Goal: Task Accomplishment & Management: Manage account settings

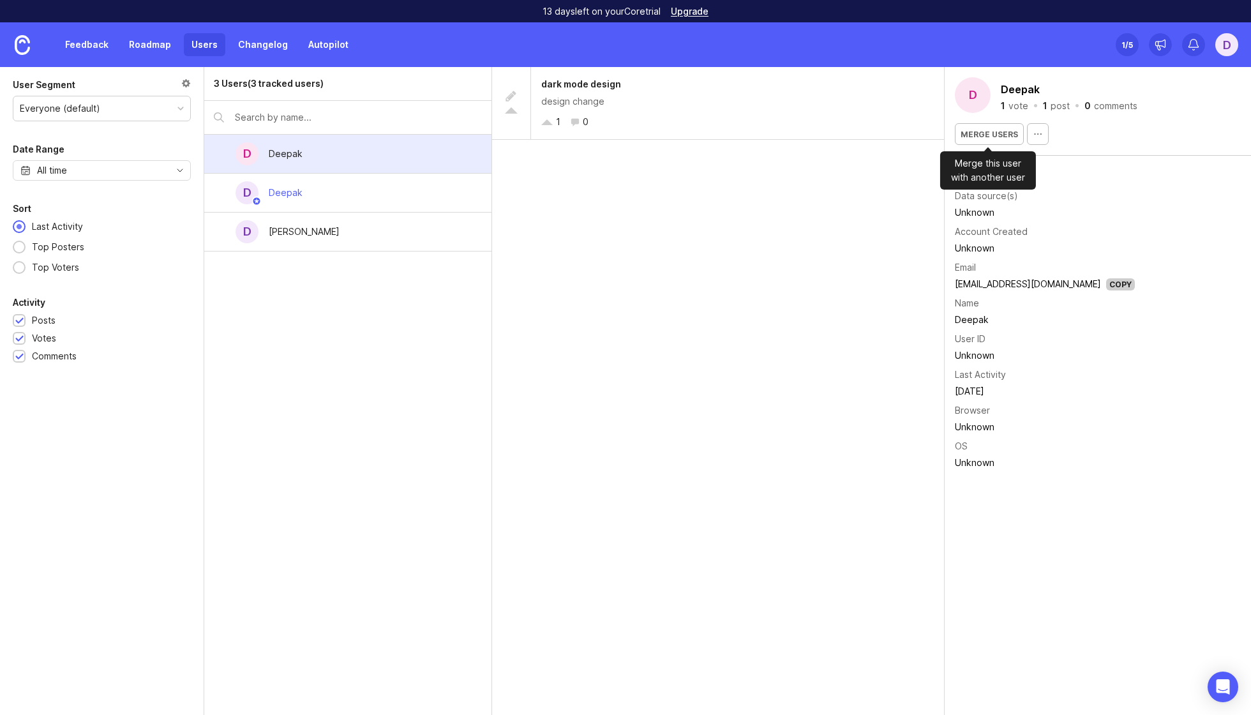
click at [992, 133] on span "Merge users" at bounding box center [989, 135] width 57 height 10
click at [1004, 195] on div "[EMAIL_ADDRESS][DOMAIN_NAME]" at bounding box center [1054, 195] width 130 height 8
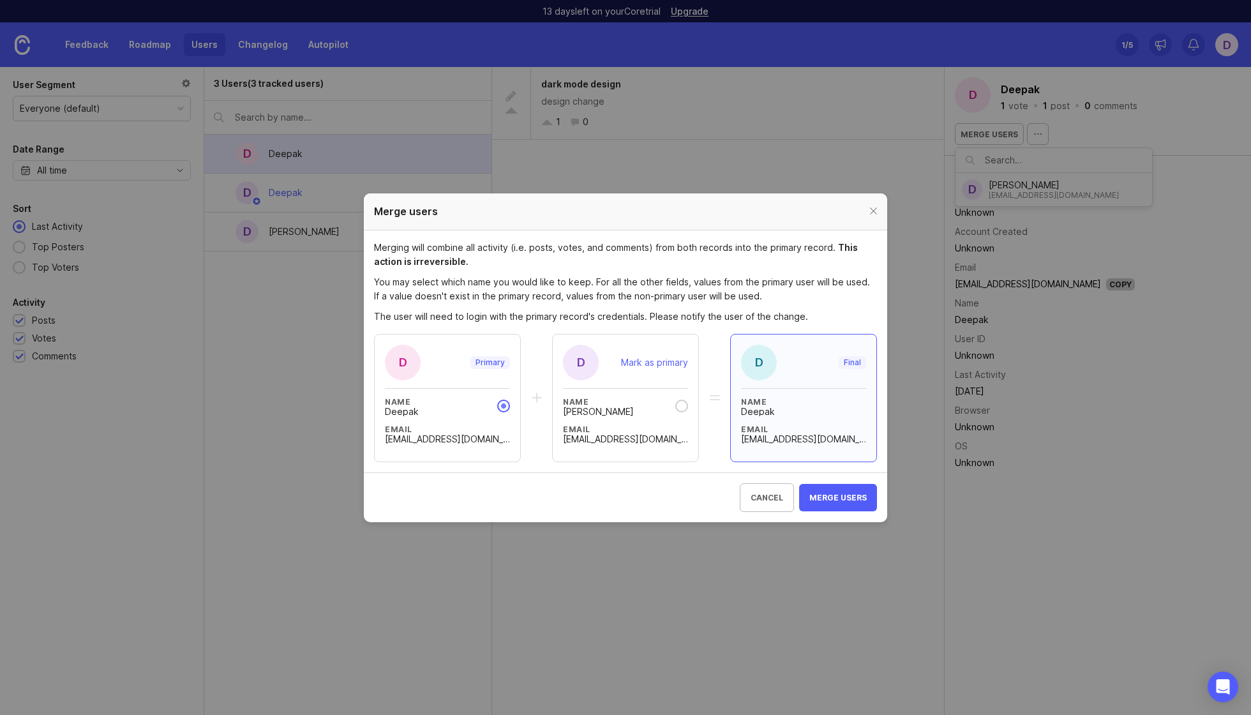
click at [762, 504] on button "Cancel" at bounding box center [767, 497] width 54 height 29
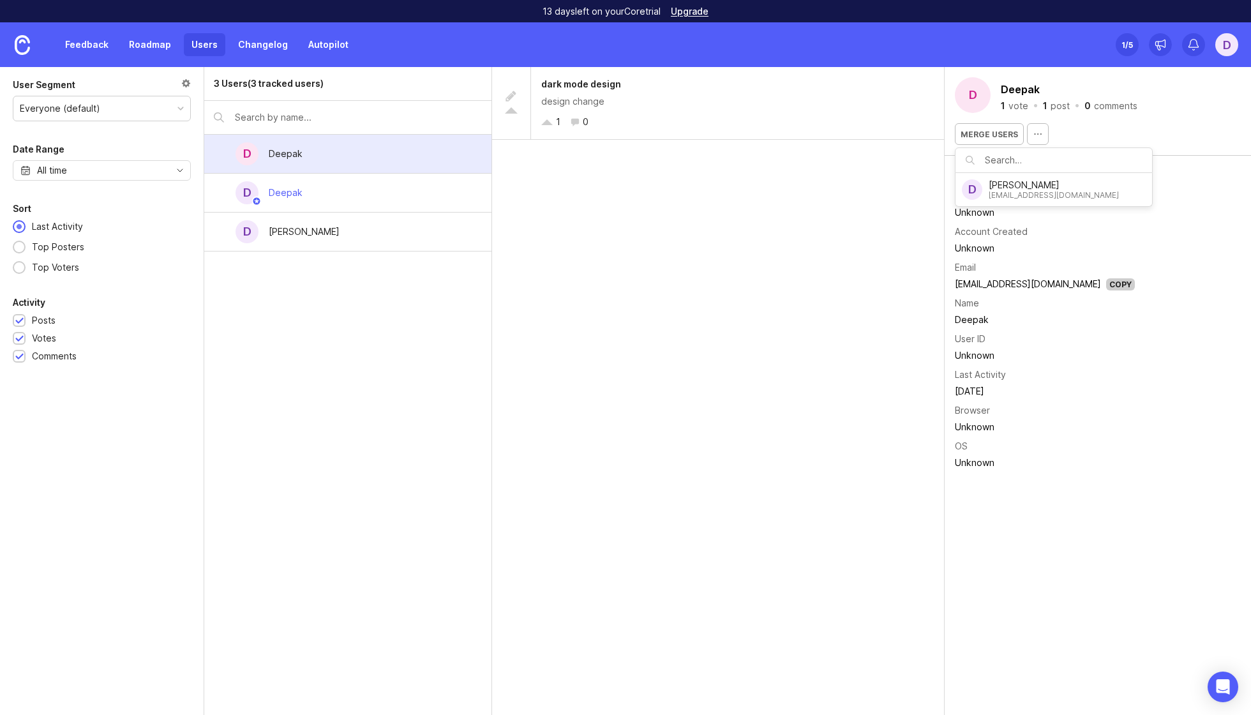
click at [1059, 103] on div "post" at bounding box center [1060, 105] width 19 height 9
click at [1113, 105] on div "comments" at bounding box center [1115, 105] width 43 height 9
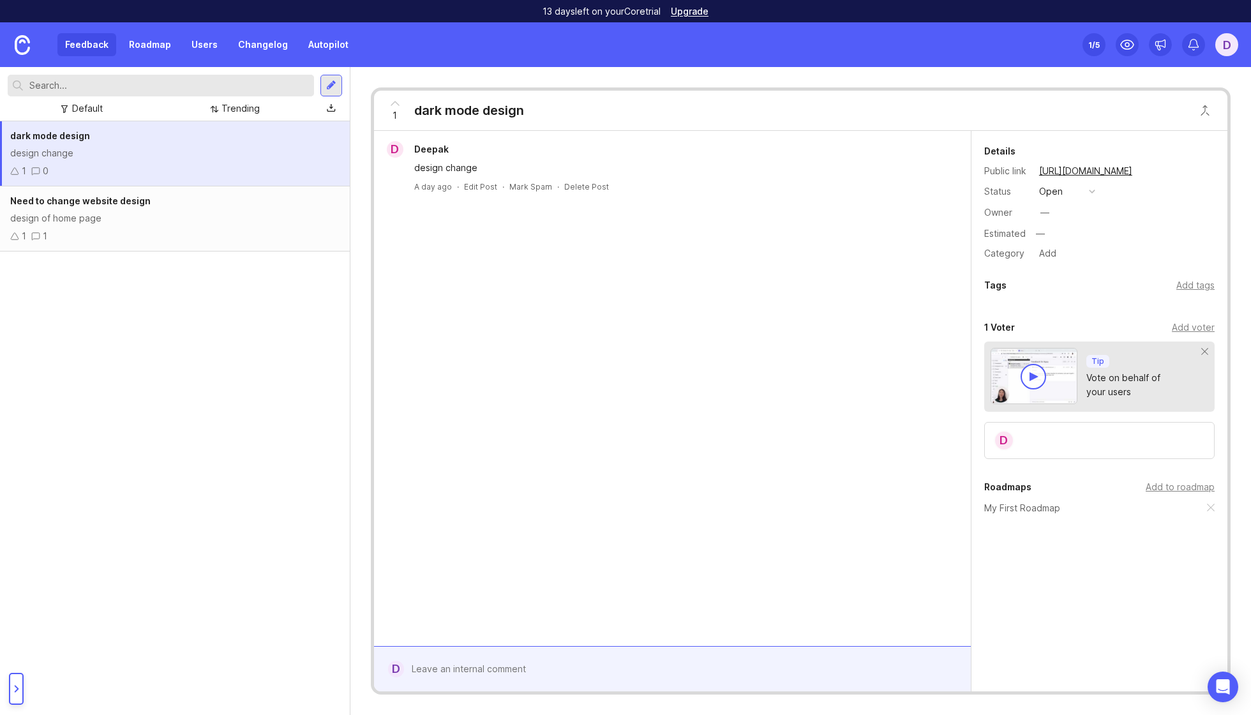
click at [539, 667] on div at bounding box center [681, 669] width 555 height 24
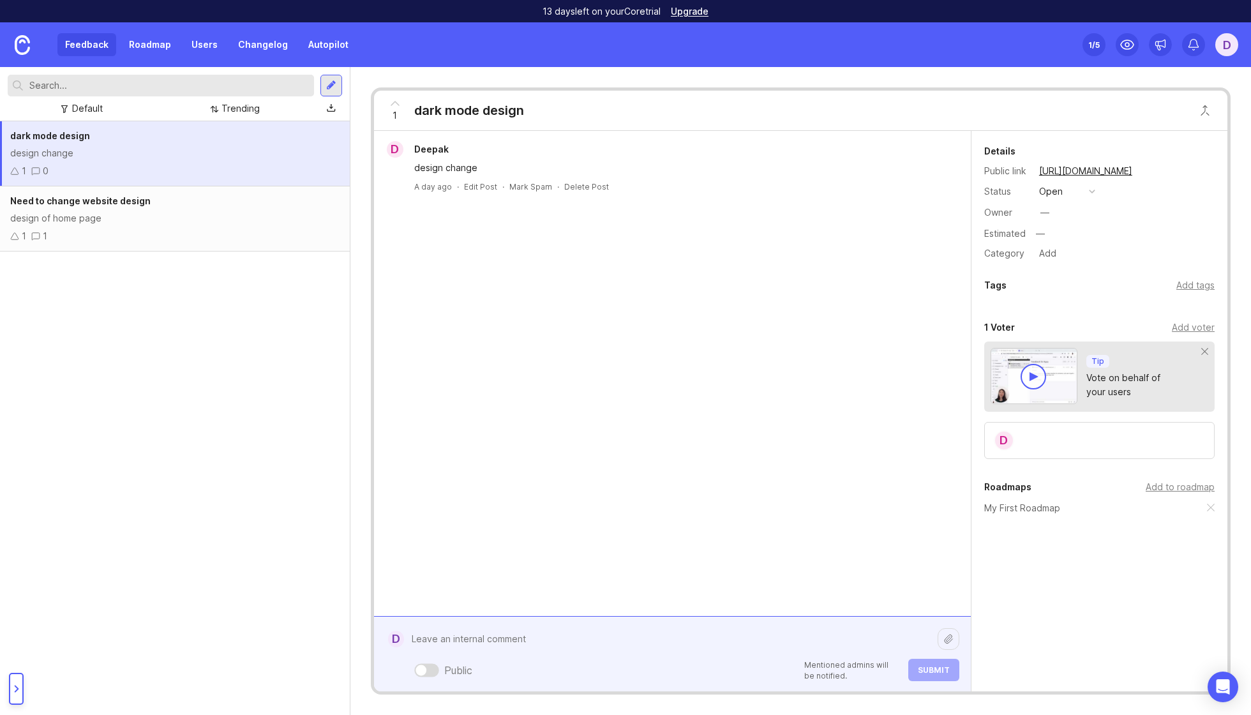
click at [213, 41] on link "Users" at bounding box center [204, 44] width 41 height 23
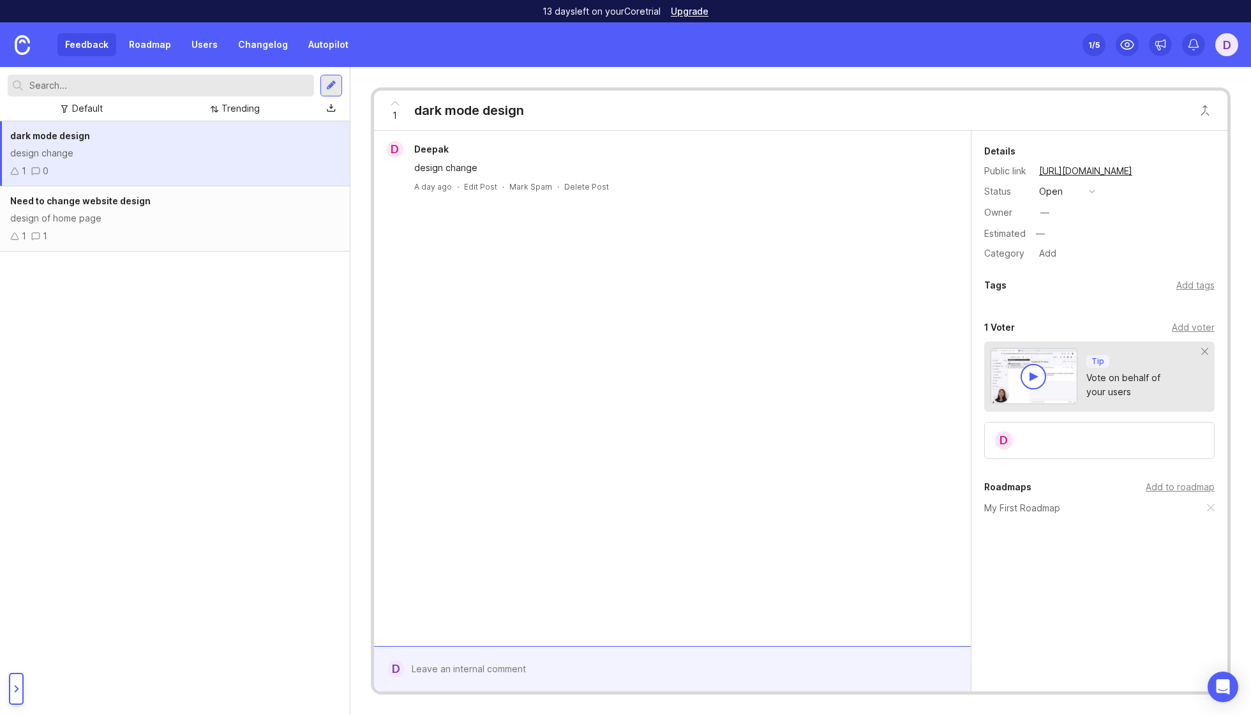
click at [206, 41] on link "Users" at bounding box center [204, 44] width 41 height 23
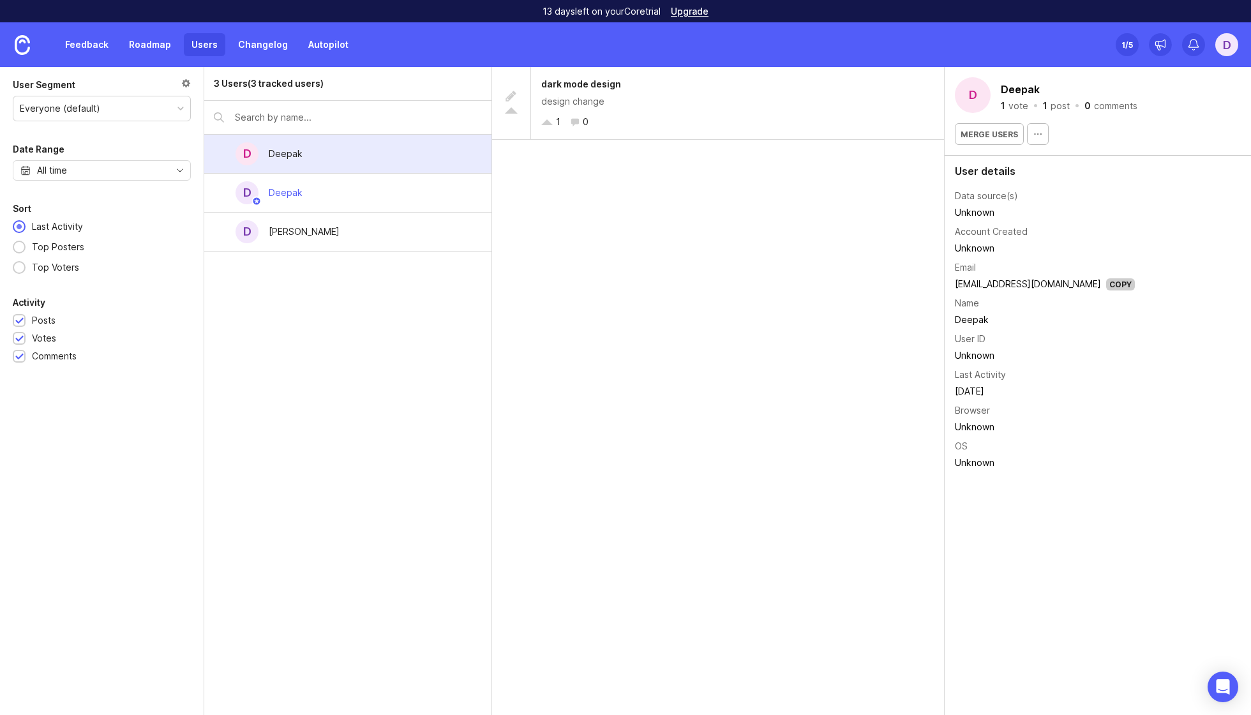
click at [315, 189] on div "D Deepak" at bounding box center [347, 193] width 287 height 39
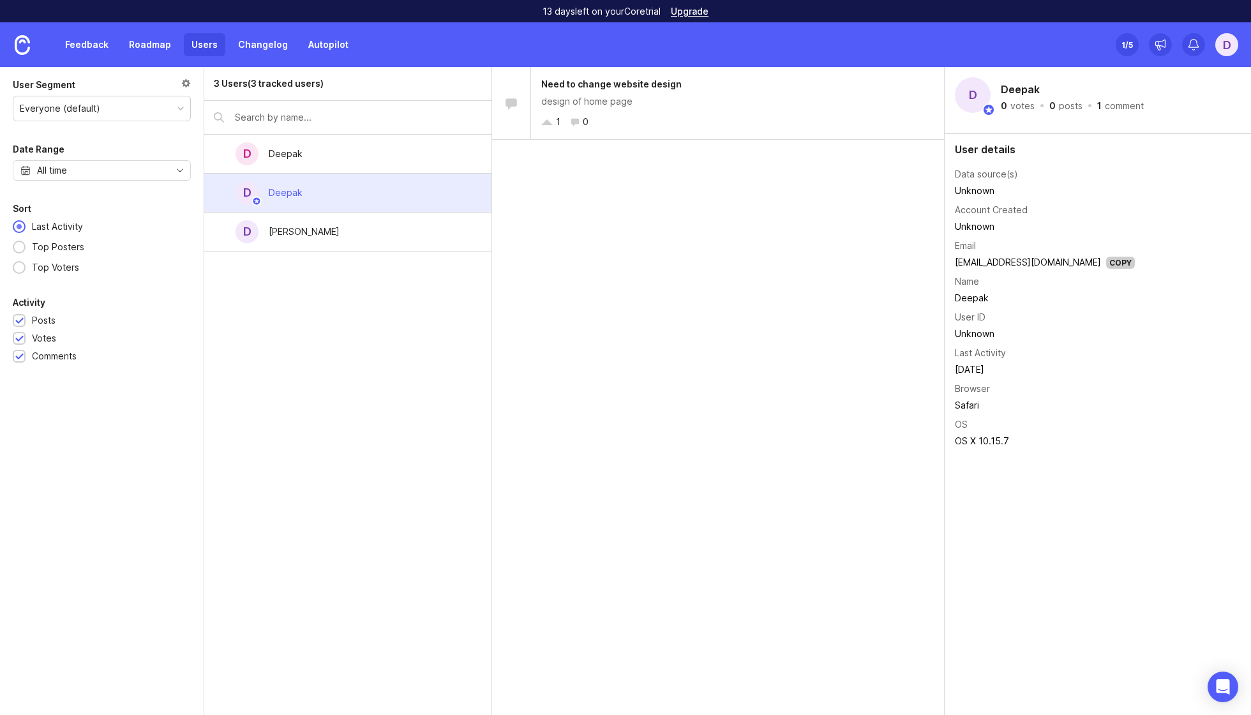
click at [325, 216] on div "D [PERSON_NAME]" at bounding box center [347, 232] width 287 height 39
